Goal: Information Seeking & Learning: Check status

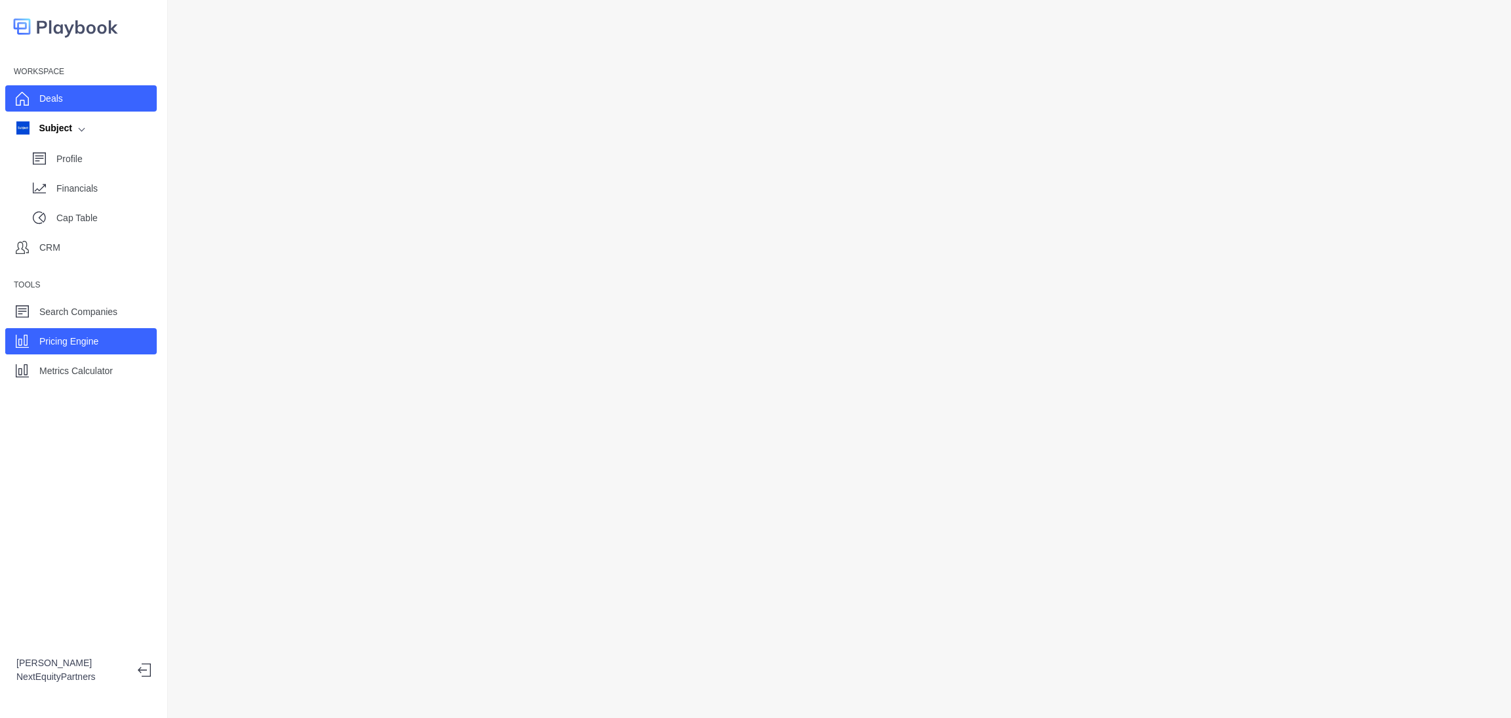
click at [107, 100] on div "Deals" at bounding box center [81, 98] width 152 height 26
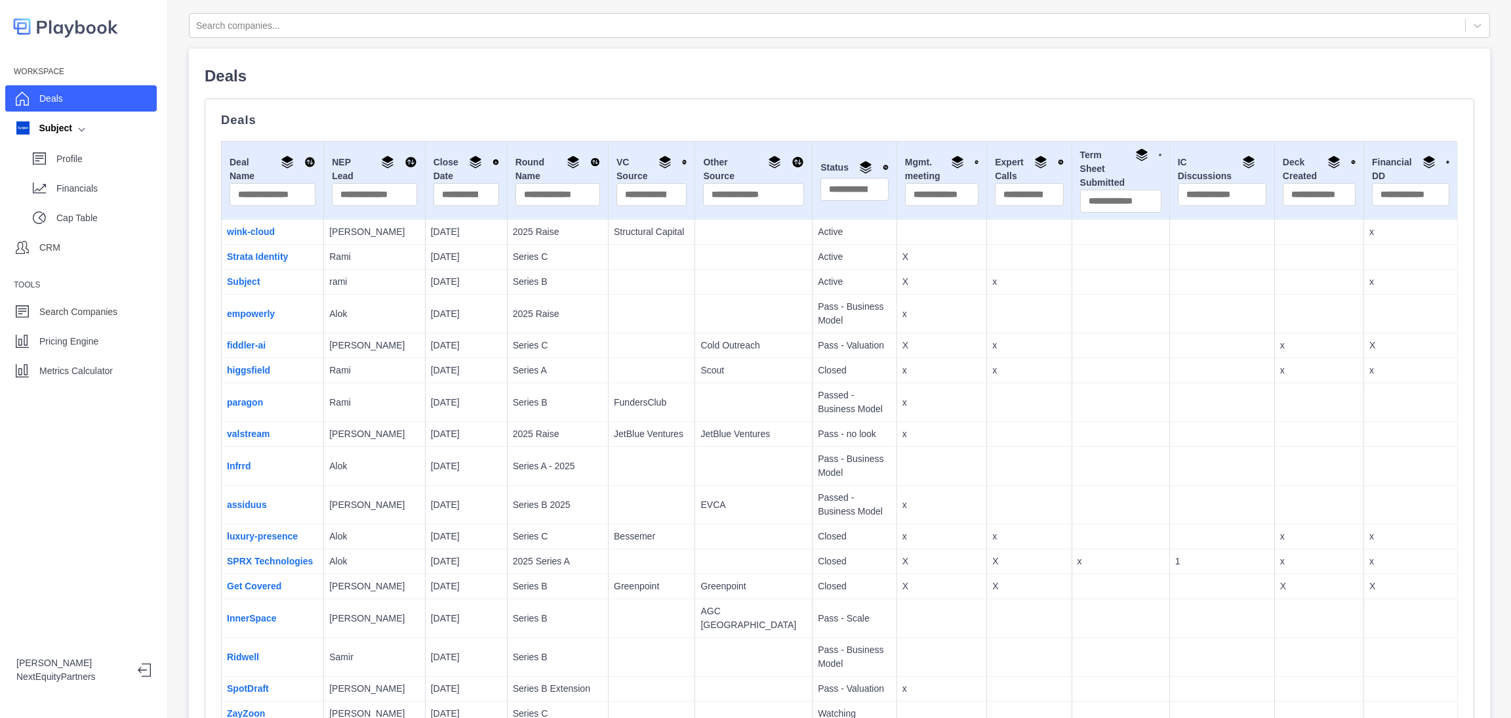
click at [824, 409] on p "Passed - Business Model" at bounding box center [854, 402] width 73 height 28
drag, startPoint x: 686, startPoint y: 447, endPoint x: 1310, endPoint y: 545, distance: 631.5
click at [1310, 545] on td "x" at bounding box center [1318, 536] width 89 height 25
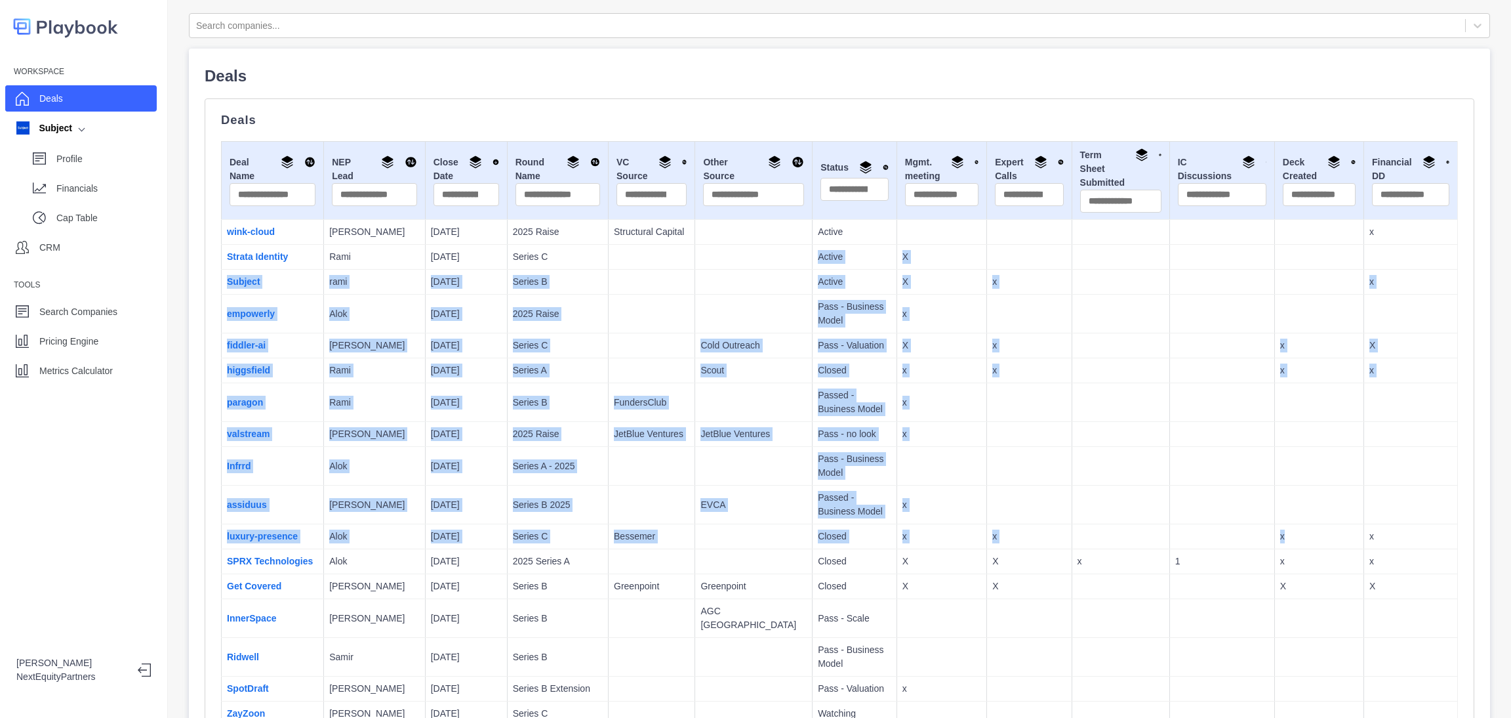
drag, startPoint x: 764, startPoint y: 287, endPoint x: 734, endPoint y: 264, distance: 37.9
click at [899, 472] on td at bounding box center [942, 466] width 90 height 39
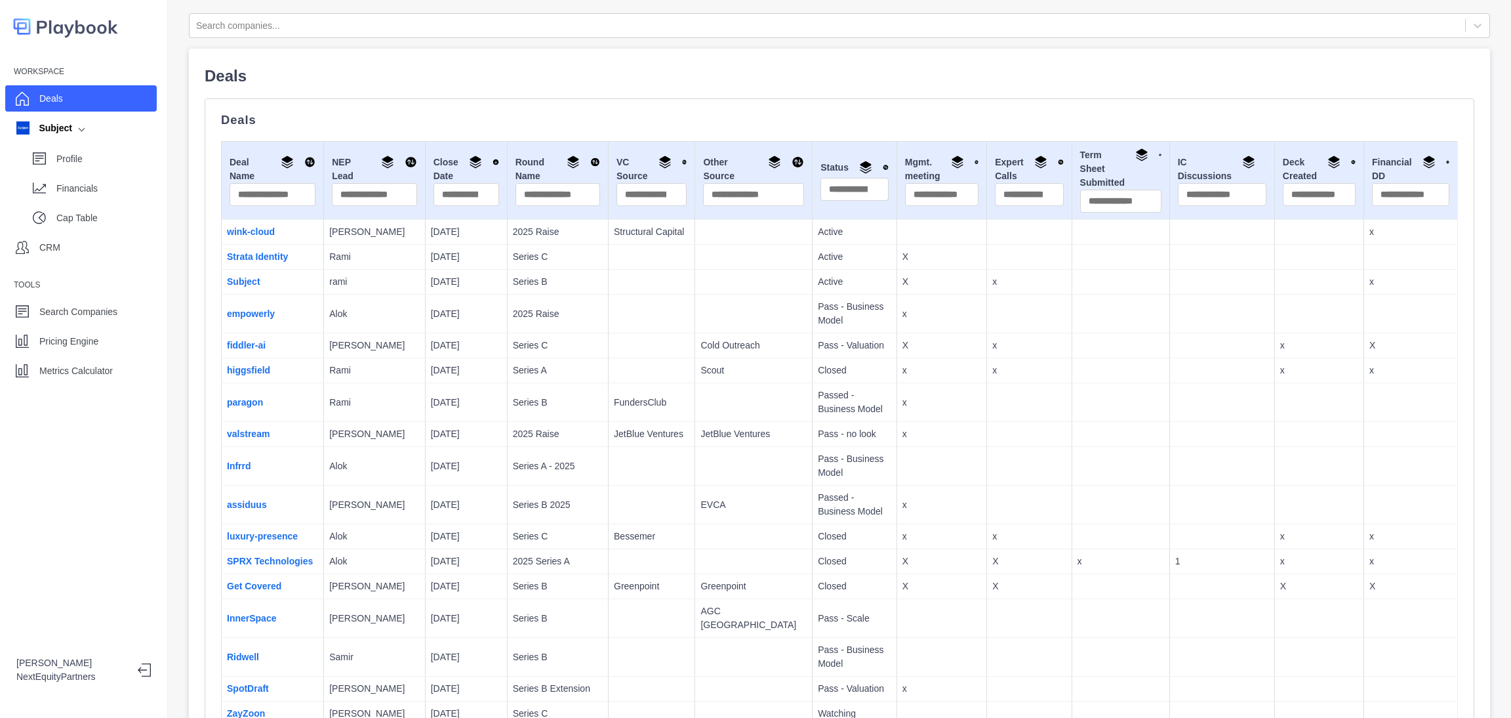
click at [119, 104] on div "Deals" at bounding box center [81, 98] width 152 height 26
click at [100, 302] on div "Search Companies" at bounding box center [78, 312] width 78 height 20
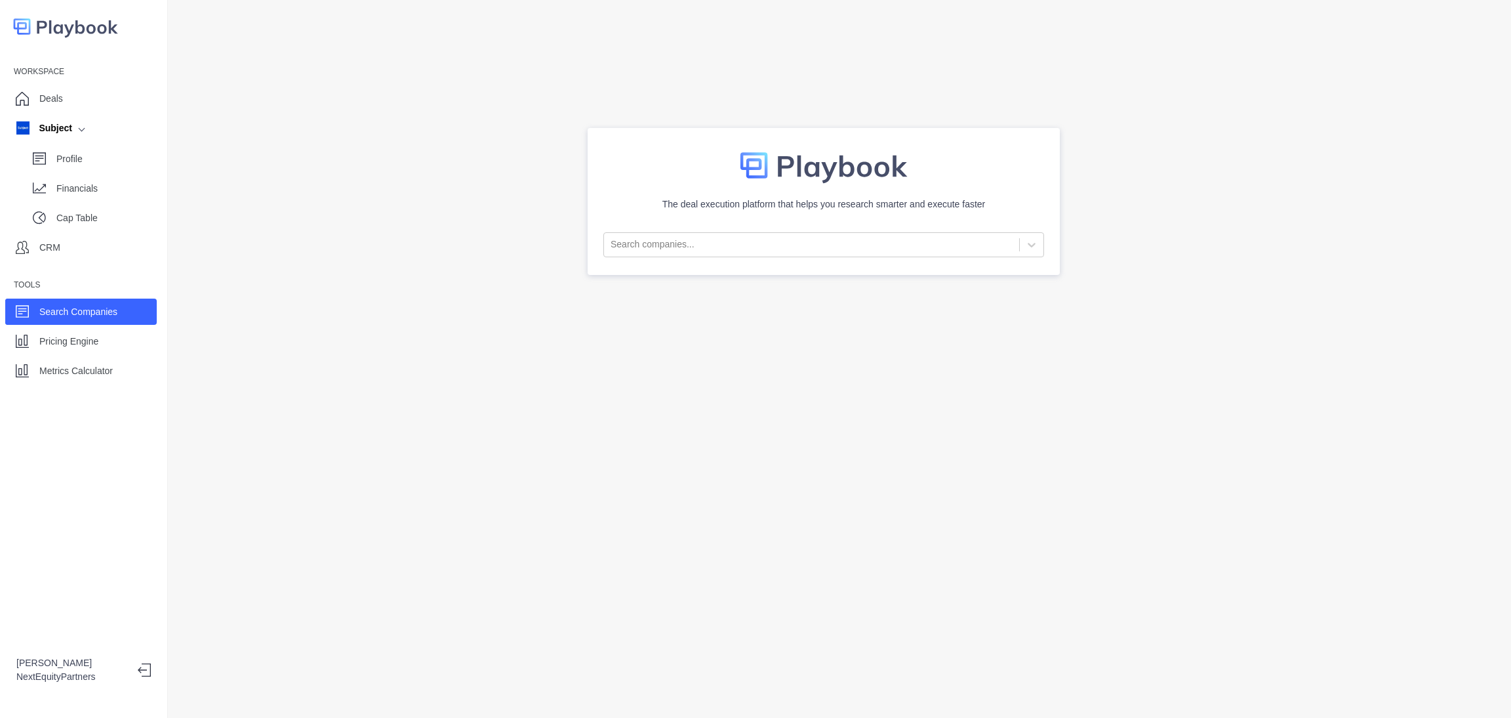
click at [92, 356] on div "Workspace Deals Subject Profile Financials Cap Table CRM Tools Search Companies…" at bounding box center [83, 222] width 167 height 322
click at [92, 354] on div "Pricing Engine" at bounding box center [81, 341] width 152 height 26
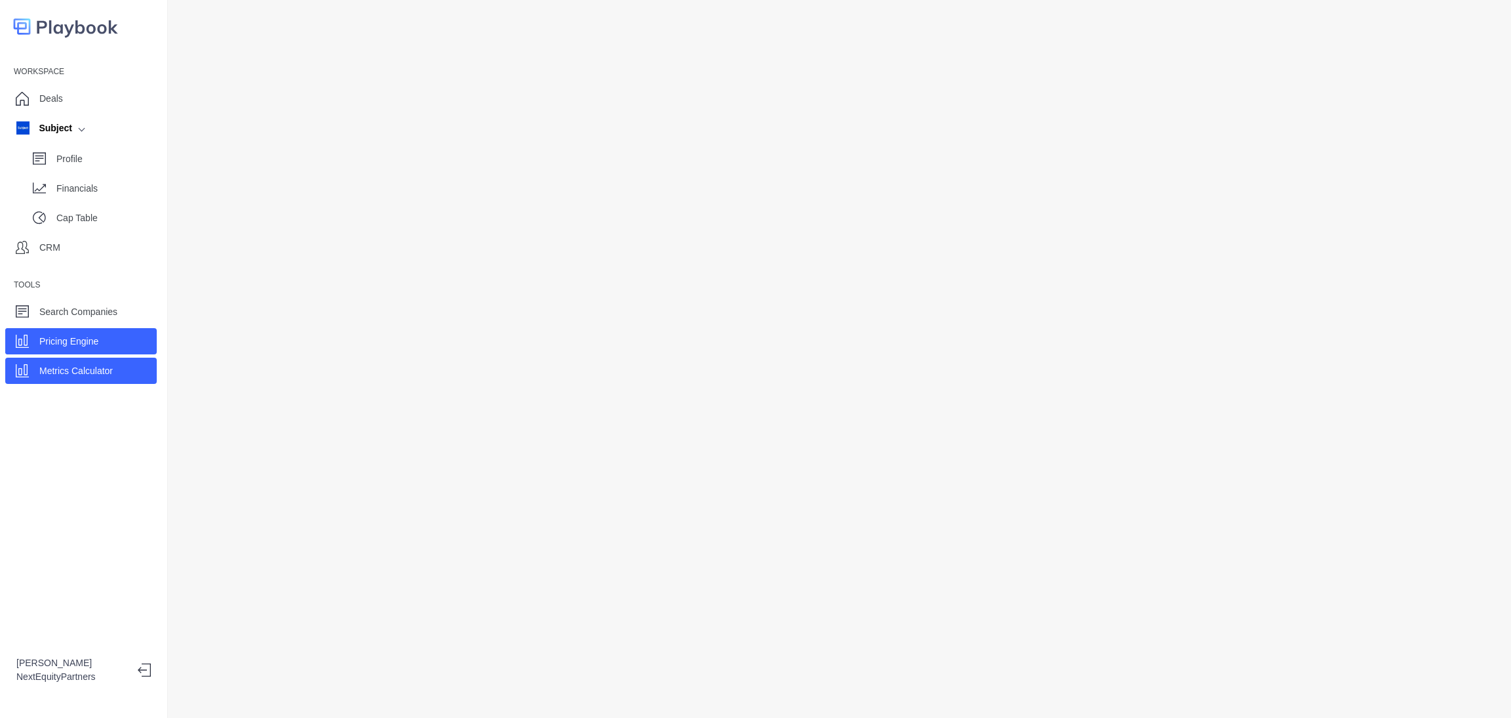
click at [92, 367] on p "Metrics Calculator" at bounding box center [75, 371] width 73 height 14
click at [132, 92] on div "Deals" at bounding box center [81, 98] width 152 height 26
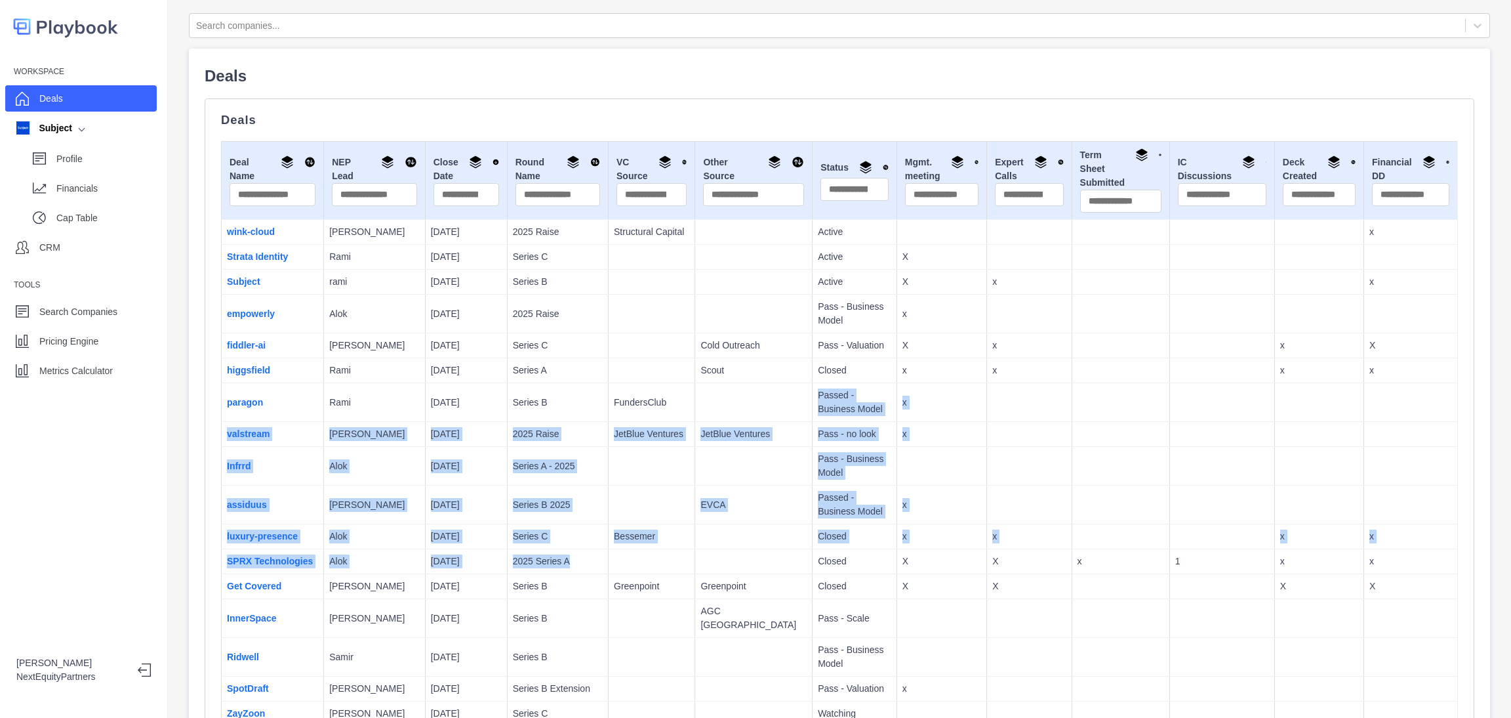
drag, startPoint x: 663, startPoint y: 575, endPoint x: 676, endPoint y: 411, distance: 164.5
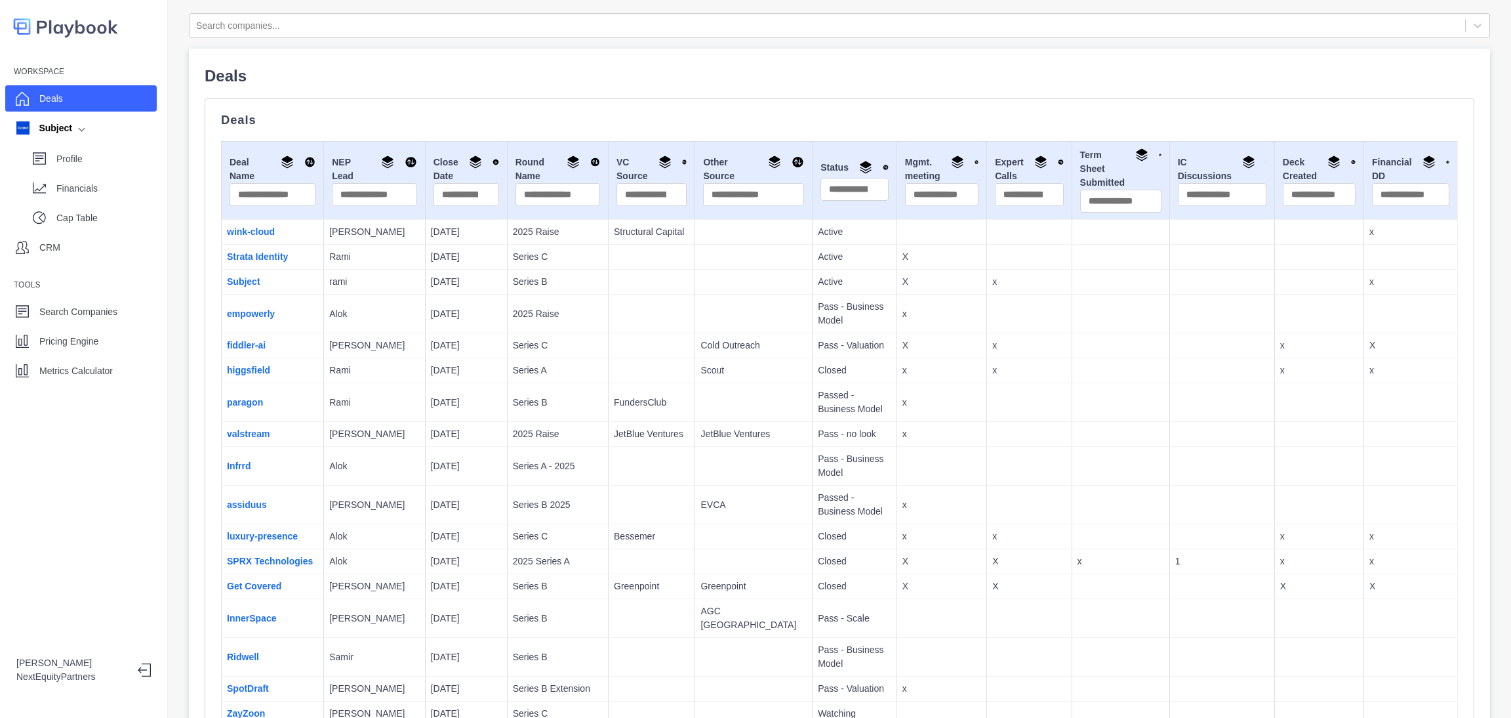
click at [695, 411] on td at bounding box center [753, 402] width 117 height 39
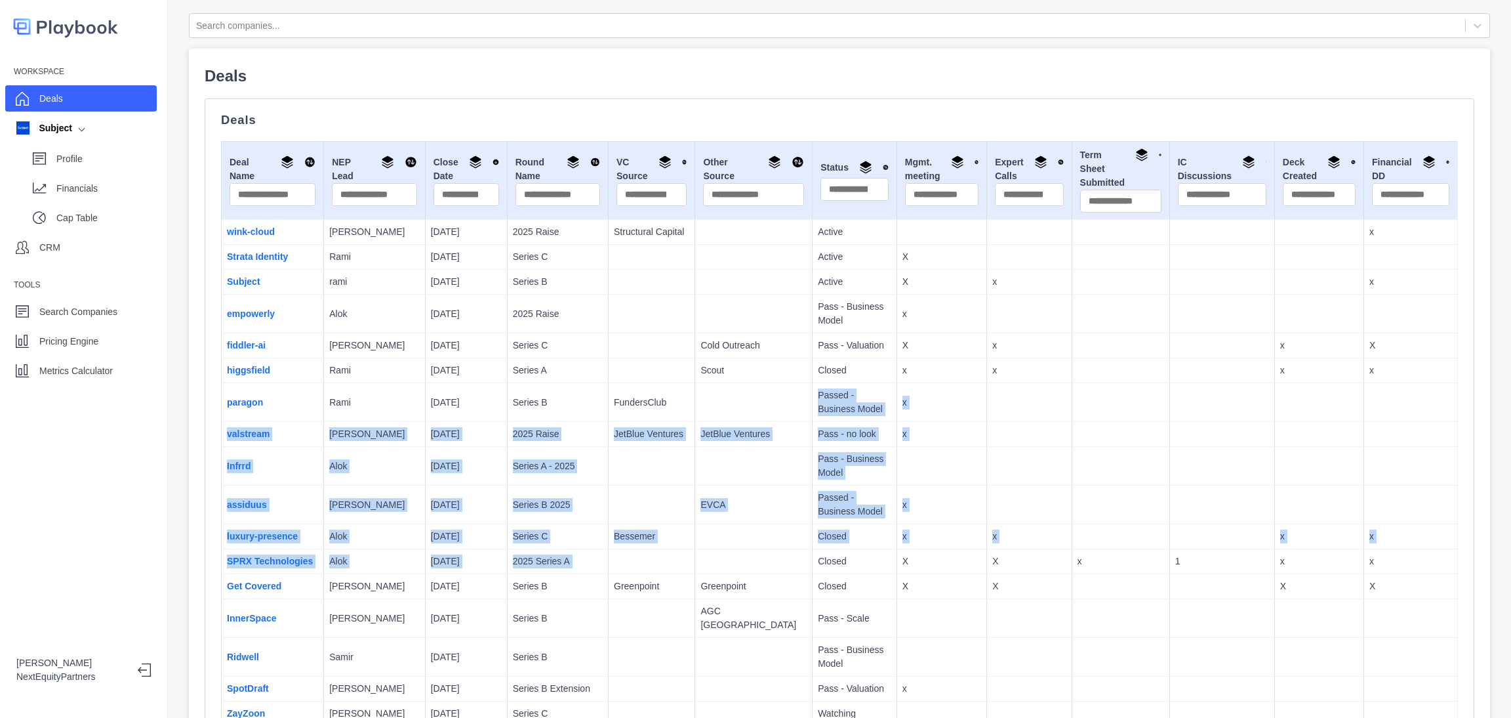
drag, startPoint x: 668, startPoint y: 407, endPoint x: 674, endPoint y: 572, distance: 164.7
click at [695, 572] on td at bounding box center [753, 561] width 117 height 25
drag, startPoint x: 674, startPoint y: 572, endPoint x: 634, endPoint y: 386, distance: 190.5
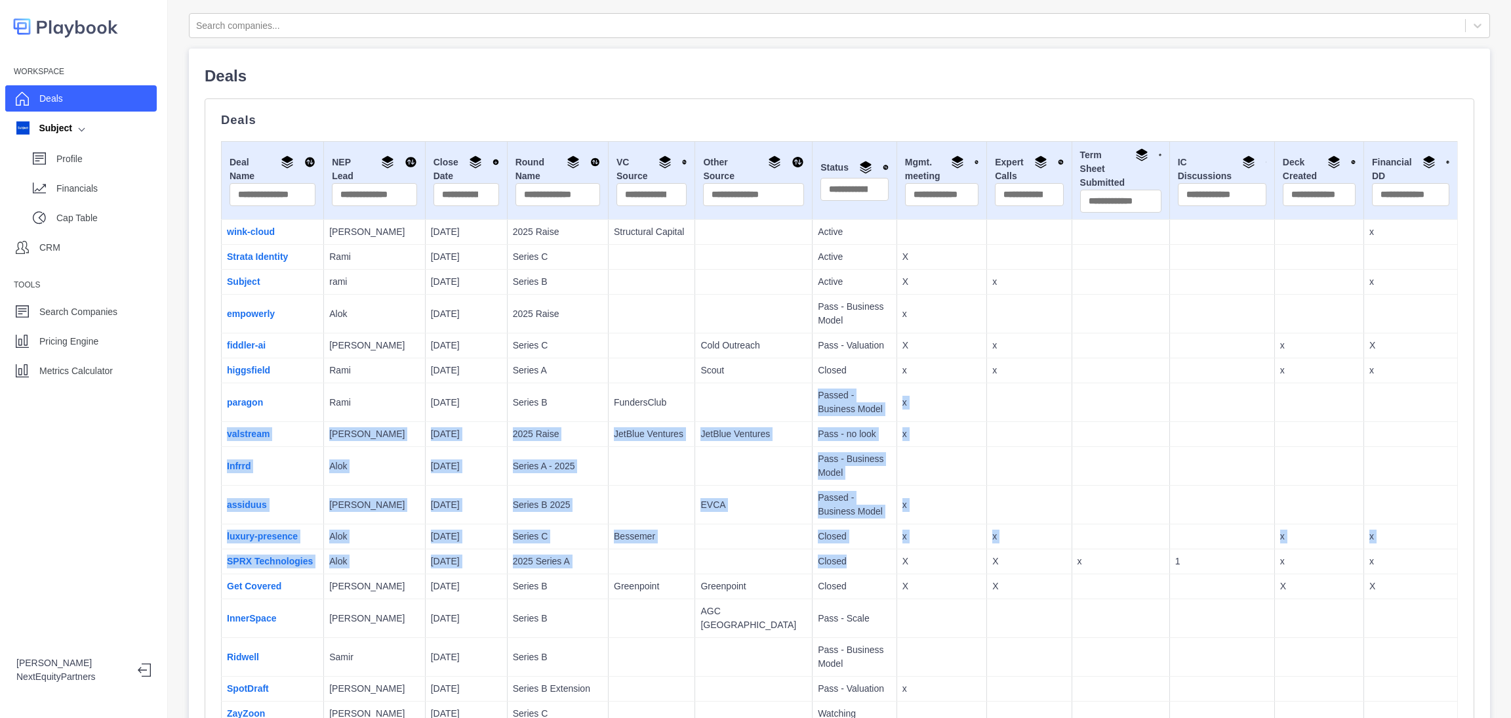
click at [634, 386] on td "FundersClub" at bounding box center [652, 402] width 87 height 39
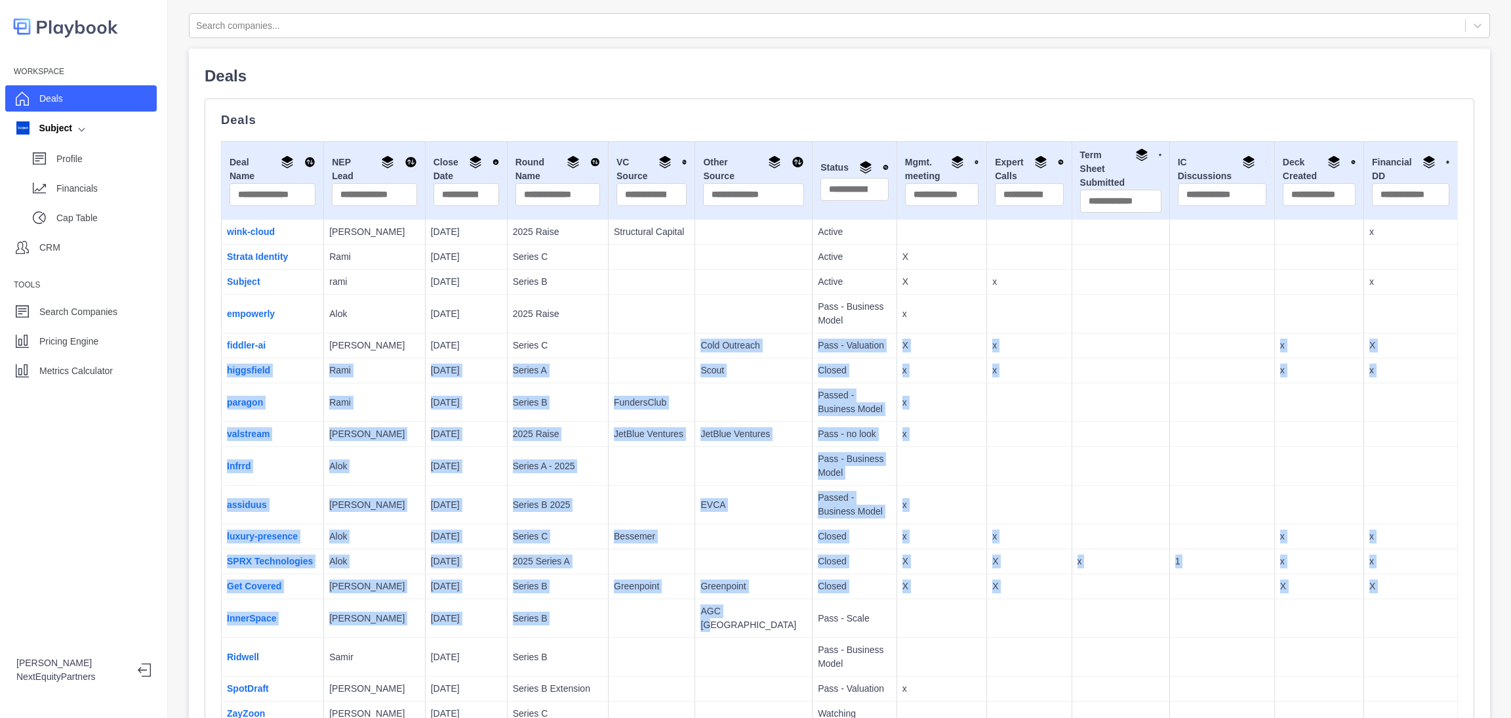
drag, startPoint x: 633, startPoint y: 348, endPoint x: 702, endPoint y: 602, distance: 263.0
click at [695, 623] on td "AGC Toronto" at bounding box center [753, 618] width 117 height 39
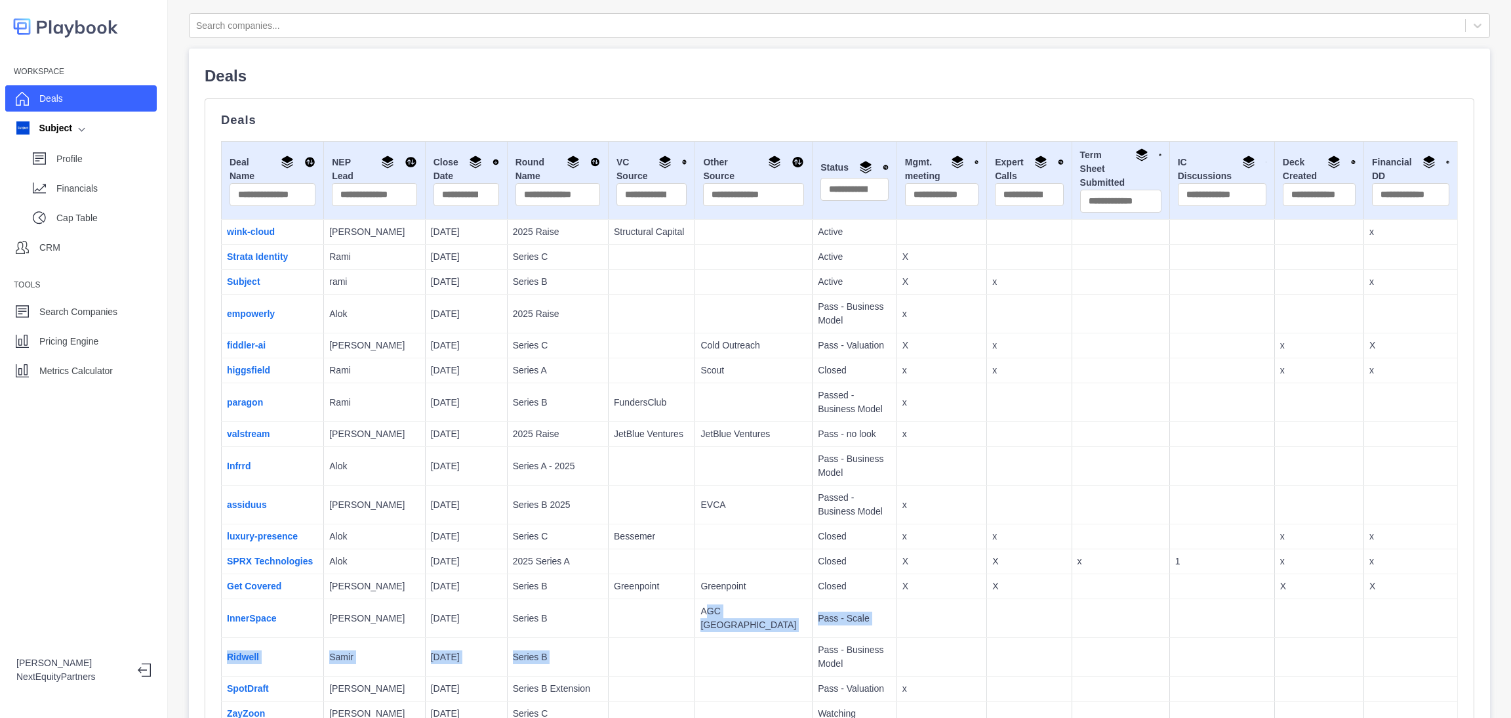
drag, startPoint x: 689, startPoint y: 632, endPoint x: 678, endPoint y: 611, distance: 24.1
click at [647, 403] on p "FundersClub" at bounding box center [651, 403] width 75 height 14
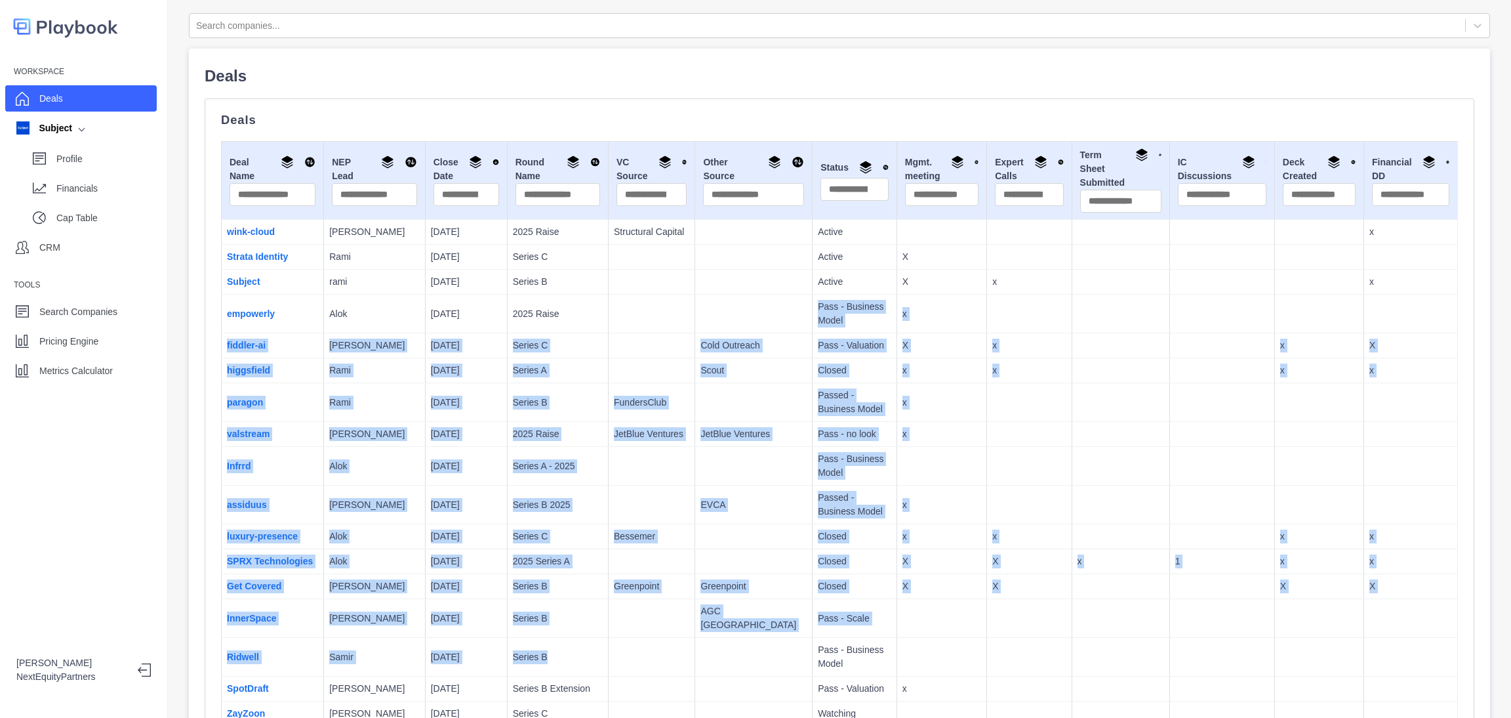
drag, startPoint x: 615, startPoint y: 325, endPoint x: 636, endPoint y: 661, distance: 337.2
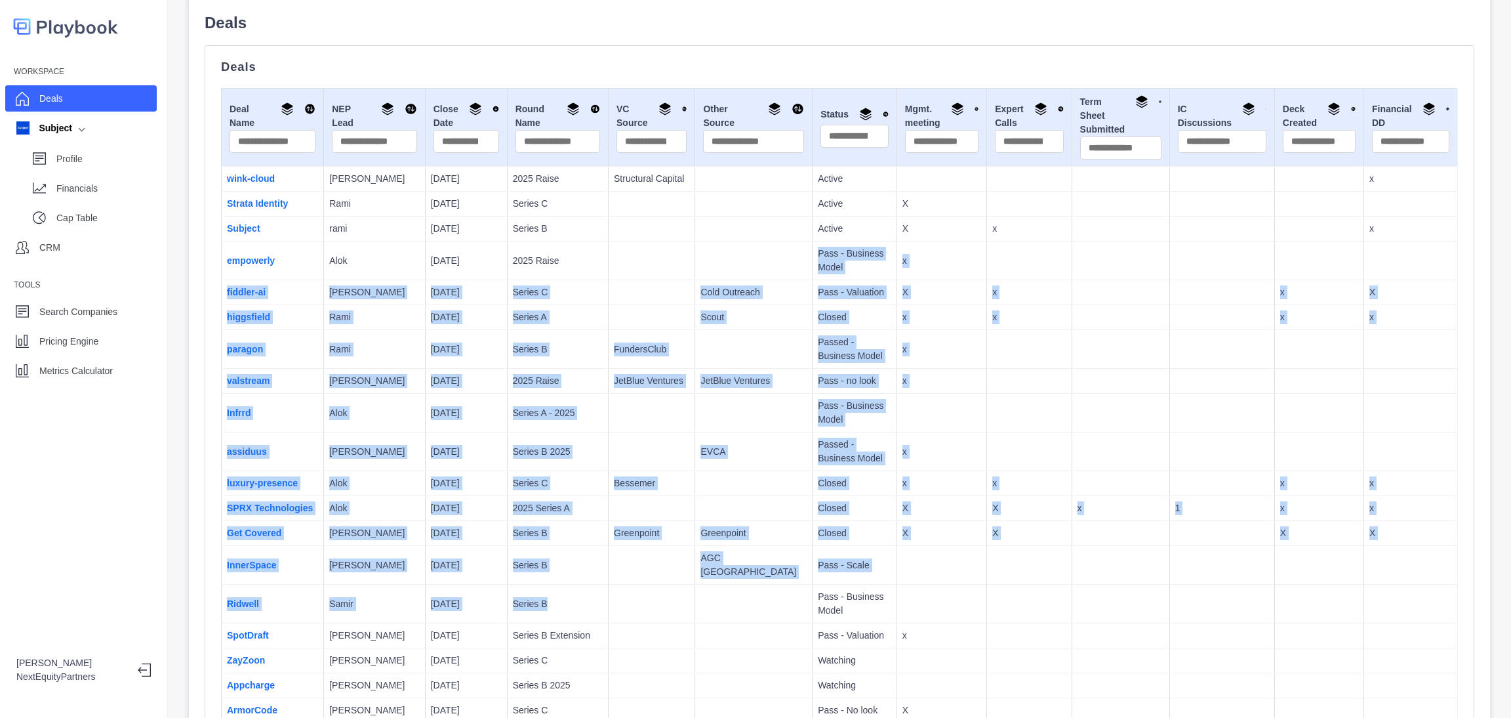
scroll to position [98, 0]
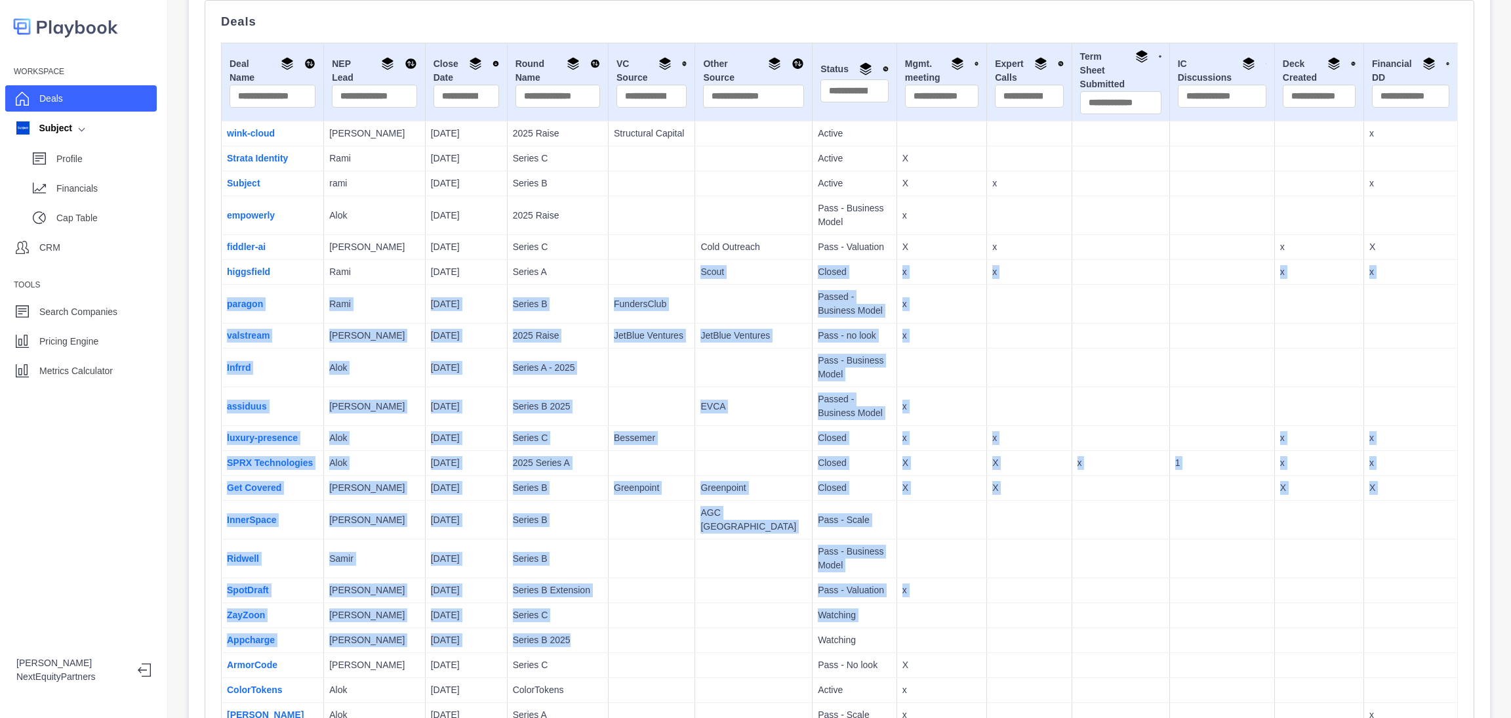
drag, startPoint x: 637, startPoint y: 618, endPoint x: 578, endPoint y: 275, distance: 347.4
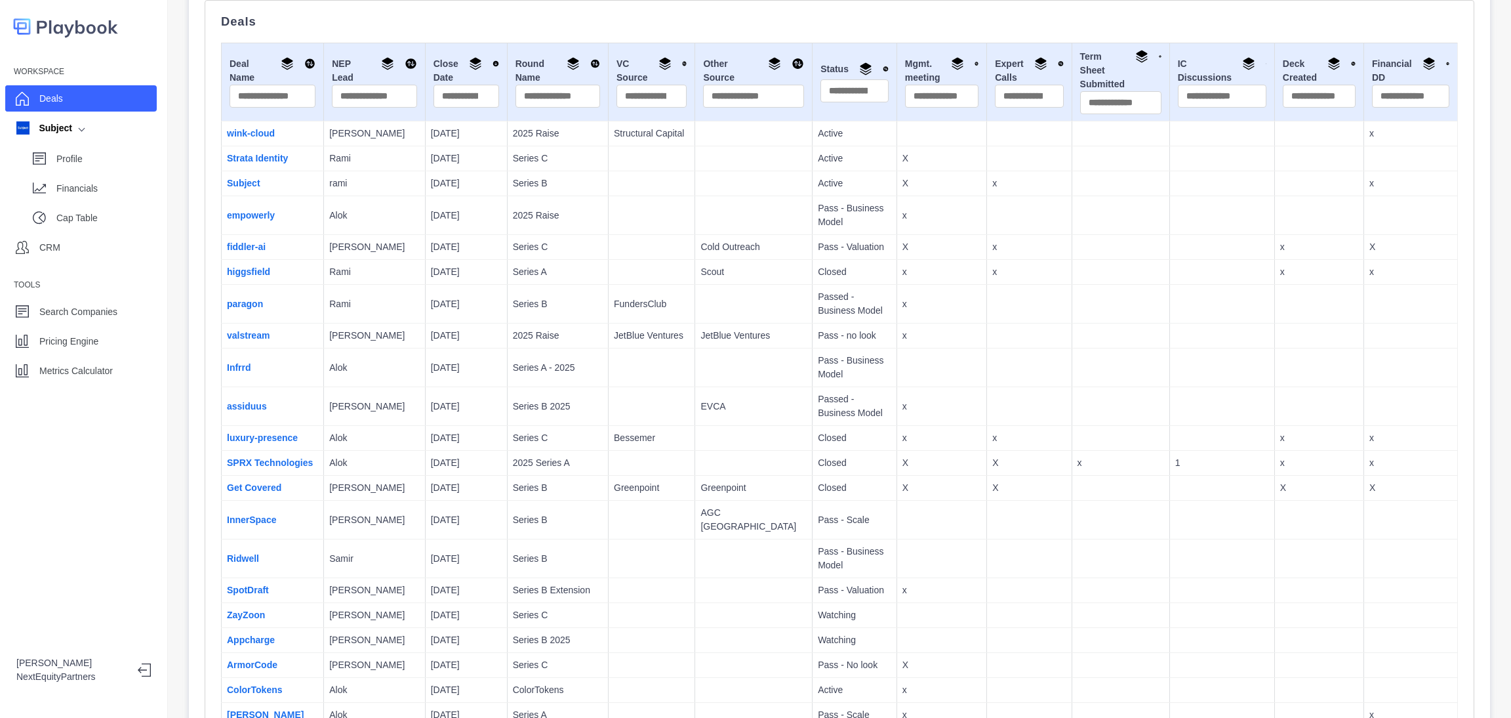
click at [609, 275] on td at bounding box center [652, 272] width 87 height 25
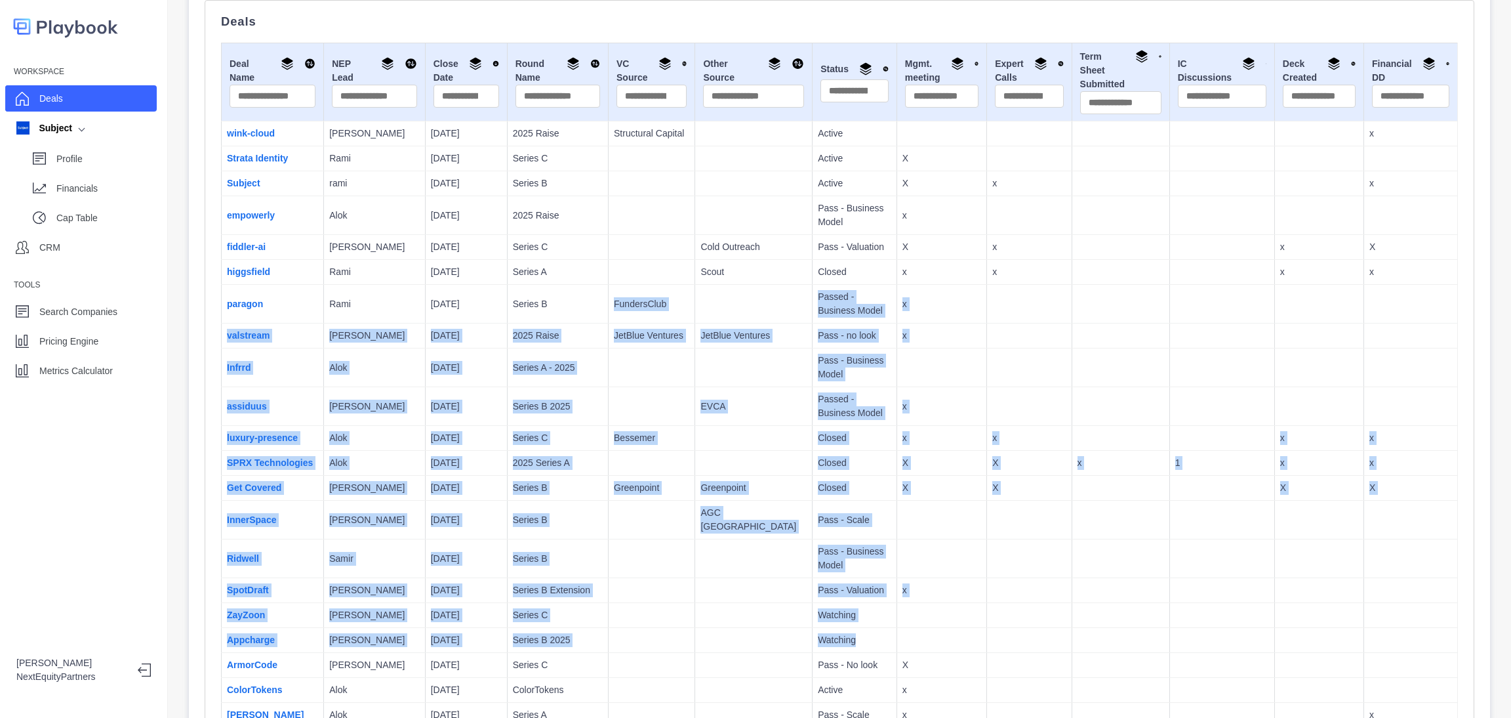
drag, startPoint x: 569, startPoint y: 289, endPoint x: 945, endPoint y: 628, distance: 505.8
click at [987, 628] on td at bounding box center [1029, 640] width 85 height 25
drag, startPoint x: 963, startPoint y: 645, endPoint x: 229, endPoint y: 310, distance: 806.9
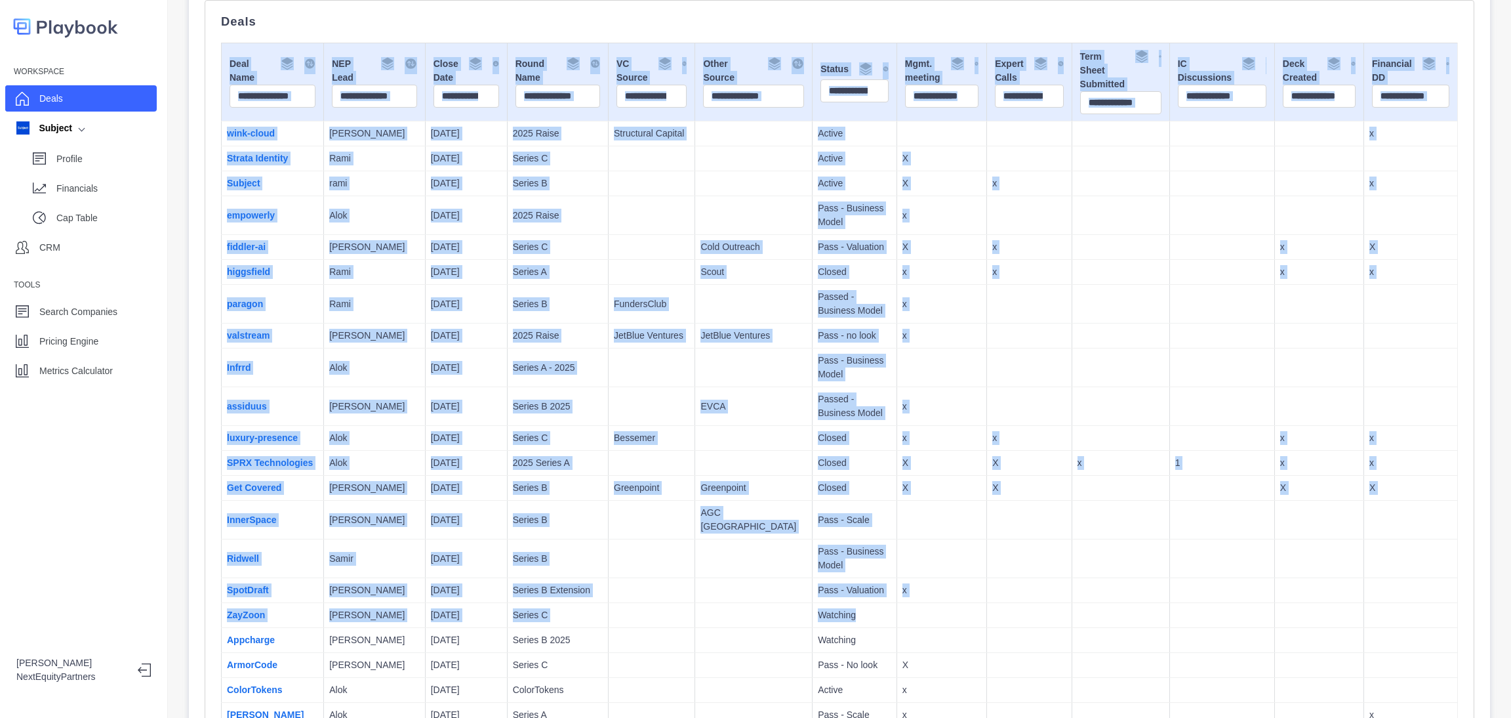
drag, startPoint x: 218, startPoint y: 309, endPoint x: 779, endPoint y: 613, distance: 637.5
click at [813, 613] on td "Watching" at bounding box center [855, 615] width 85 height 25
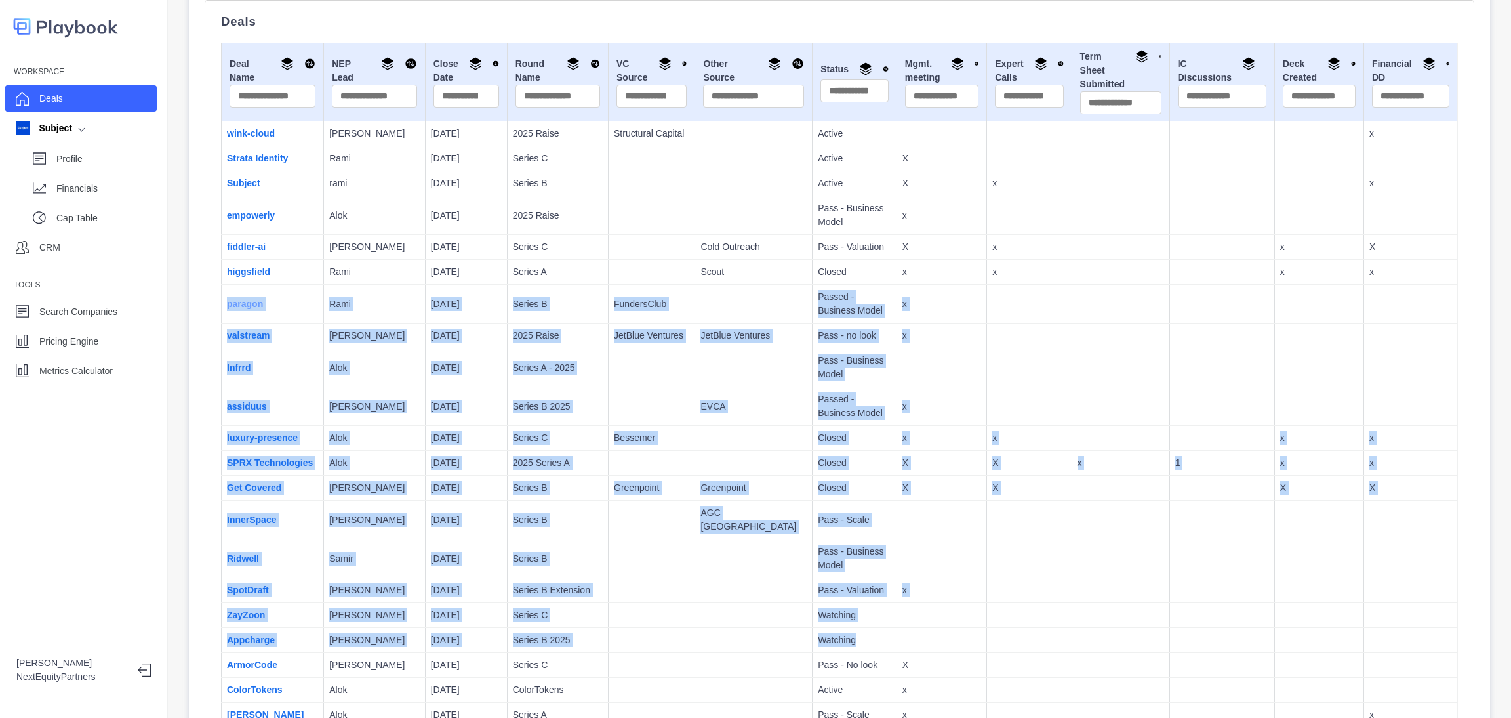
drag, startPoint x: 828, startPoint y: 580, endPoint x: 228, endPoint y: 301, distance: 662.3
click at [609, 470] on td at bounding box center [652, 463] width 87 height 25
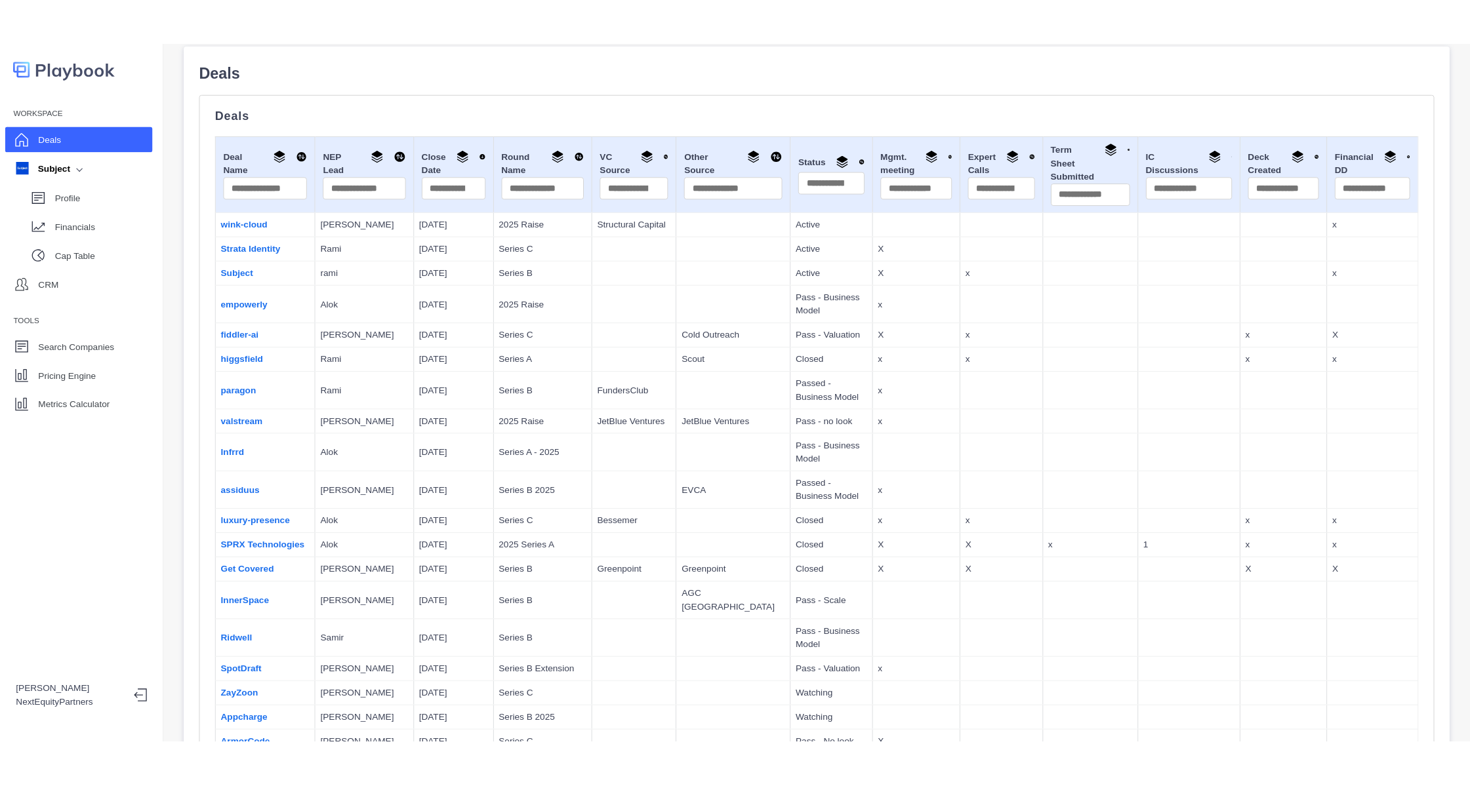
scroll to position [0, 0]
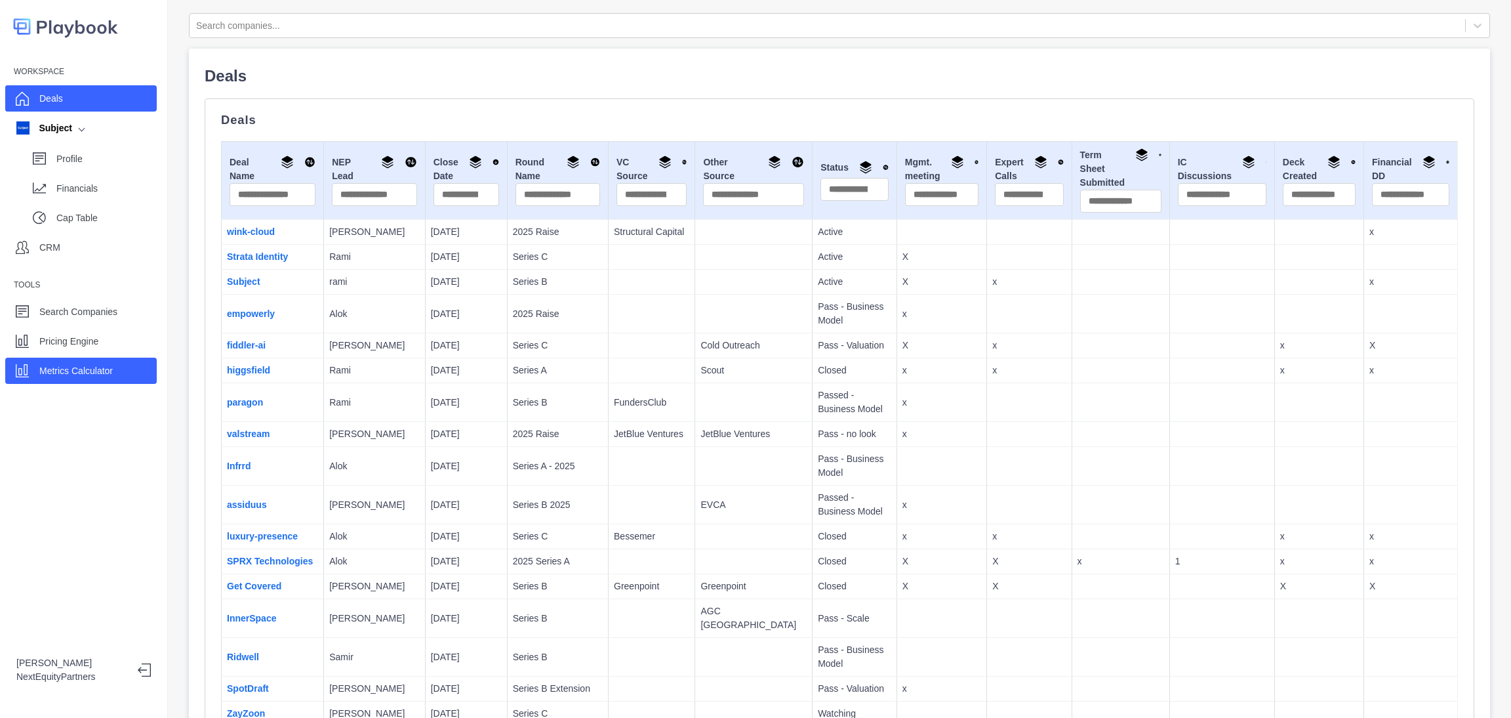
click at [135, 362] on div "Metrics Calculator" at bounding box center [81, 370] width 152 height 26
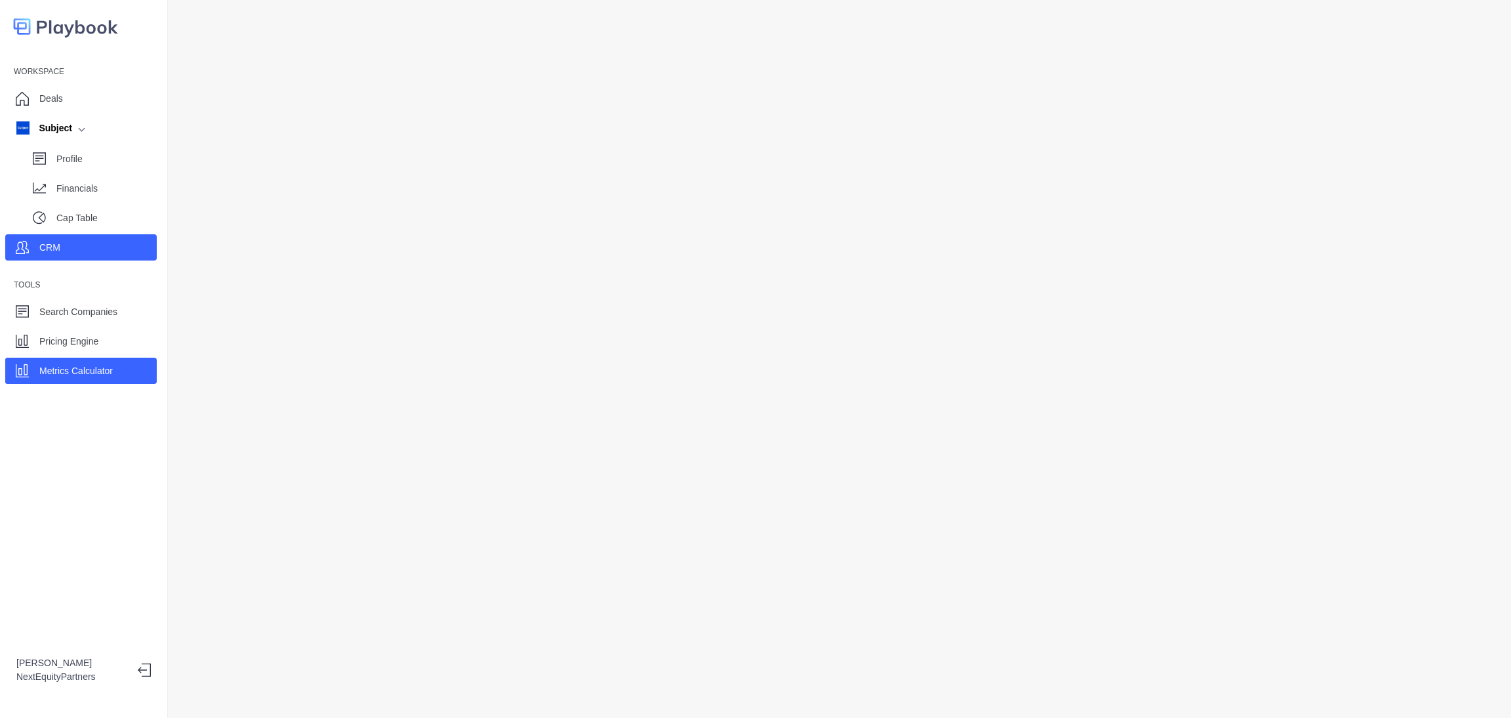
click at [56, 235] on div "CRM" at bounding box center [81, 247] width 152 height 26
click at [102, 247] on div "CRM" at bounding box center [81, 247] width 152 height 26
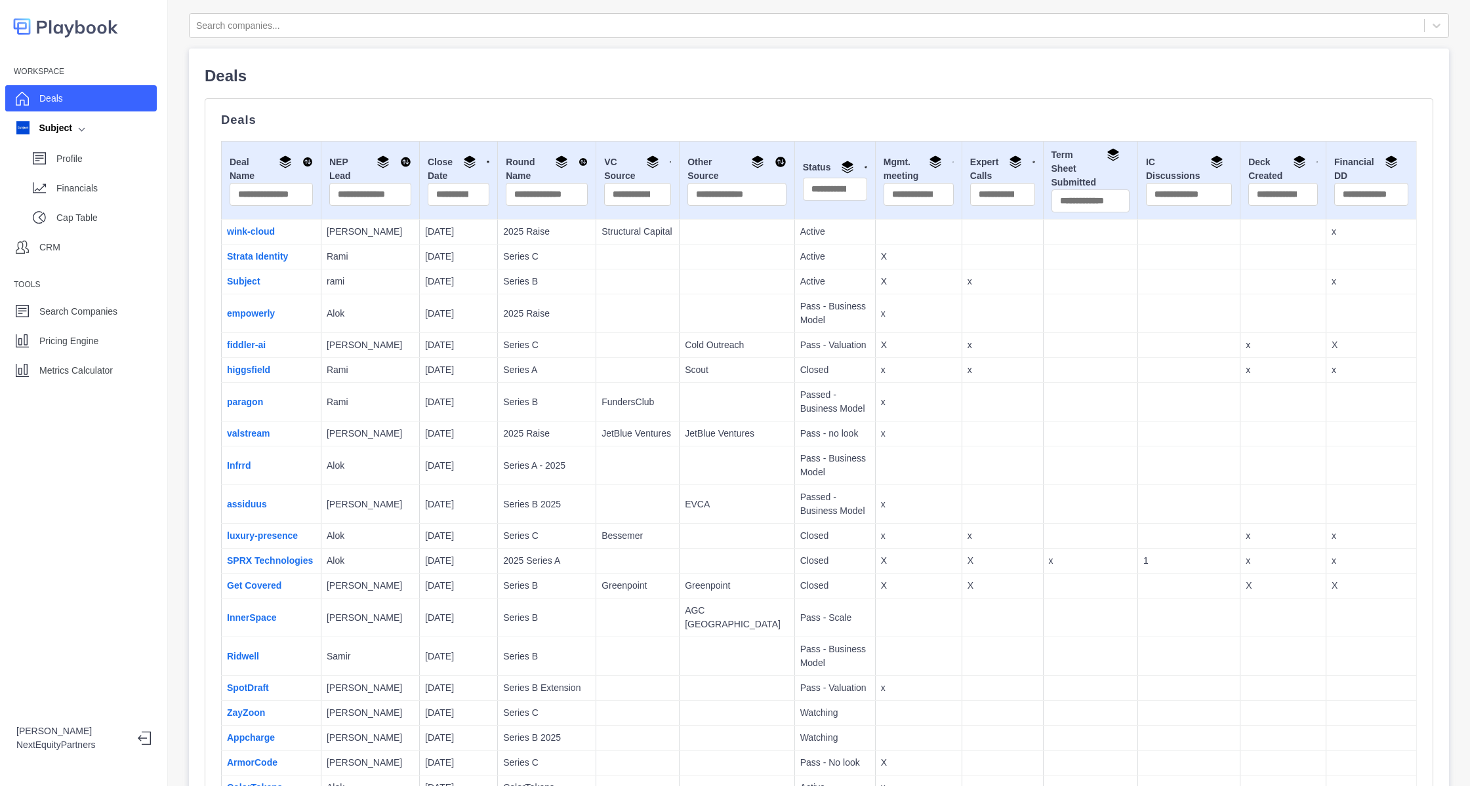
click at [241, 274] on td "Subject" at bounding box center [272, 282] width 100 height 25
click at [241, 276] on link "Subject" at bounding box center [243, 281] width 33 height 10
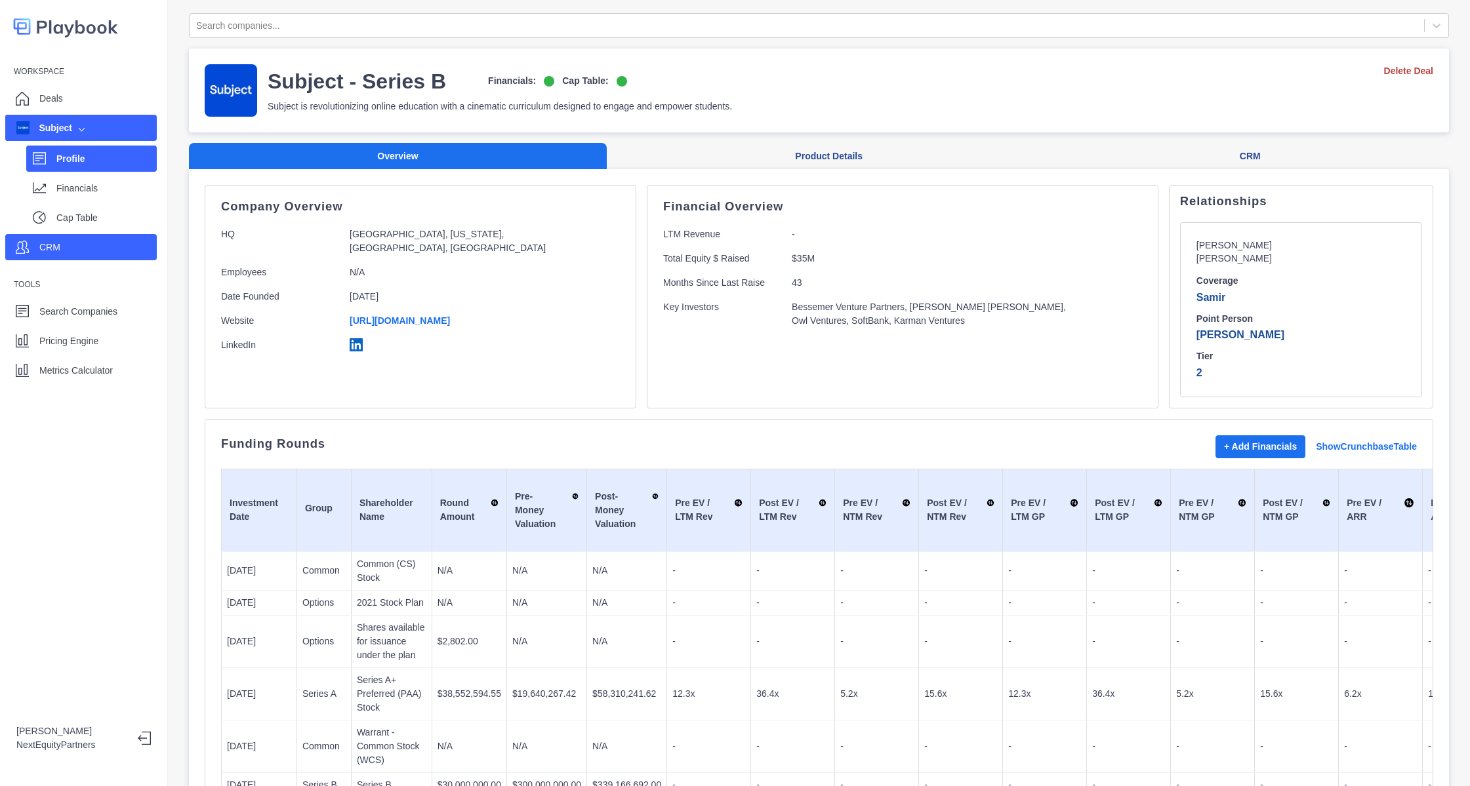
click at [87, 256] on div "CRM" at bounding box center [81, 247] width 152 height 26
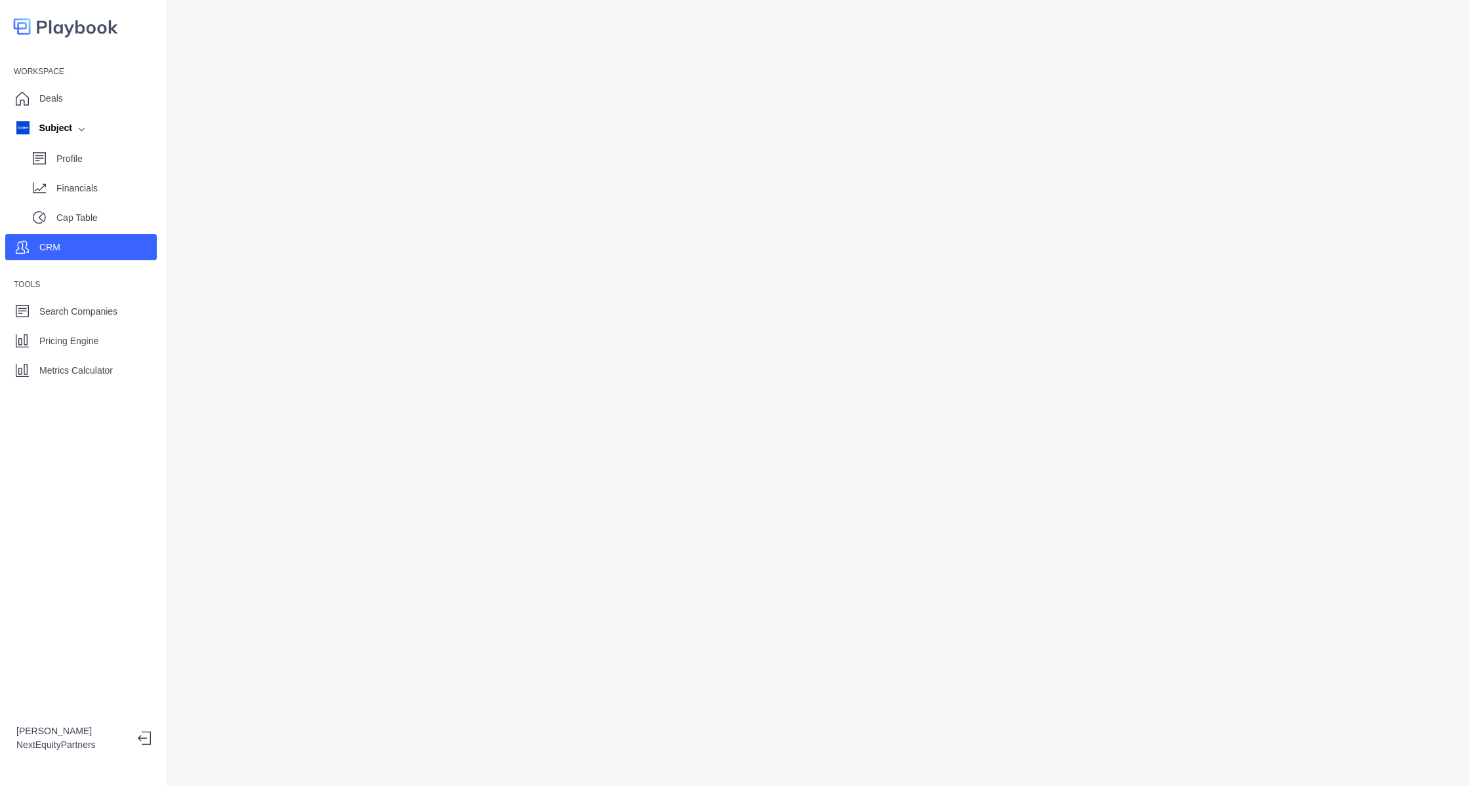
click at [83, 250] on div "CRM" at bounding box center [81, 247] width 152 height 26
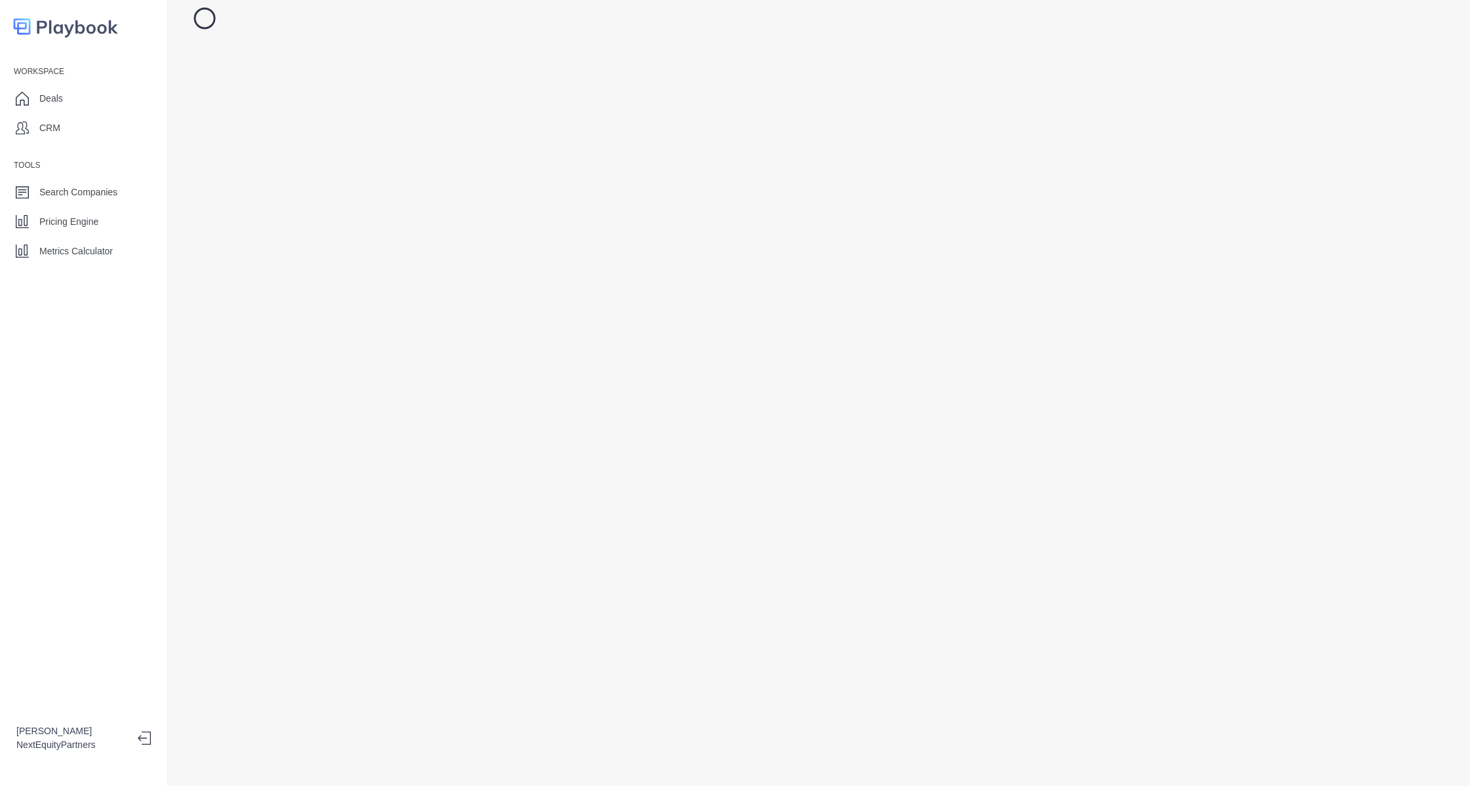
click at [389, 304] on div at bounding box center [819, 393] width 1302 height 786
drag, startPoint x: 379, startPoint y: 219, endPoint x: 373, endPoint y: 215, distance: 7.6
click at [379, 220] on div at bounding box center [819, 393] width 1302 height 786
